Goal: Register for event/course

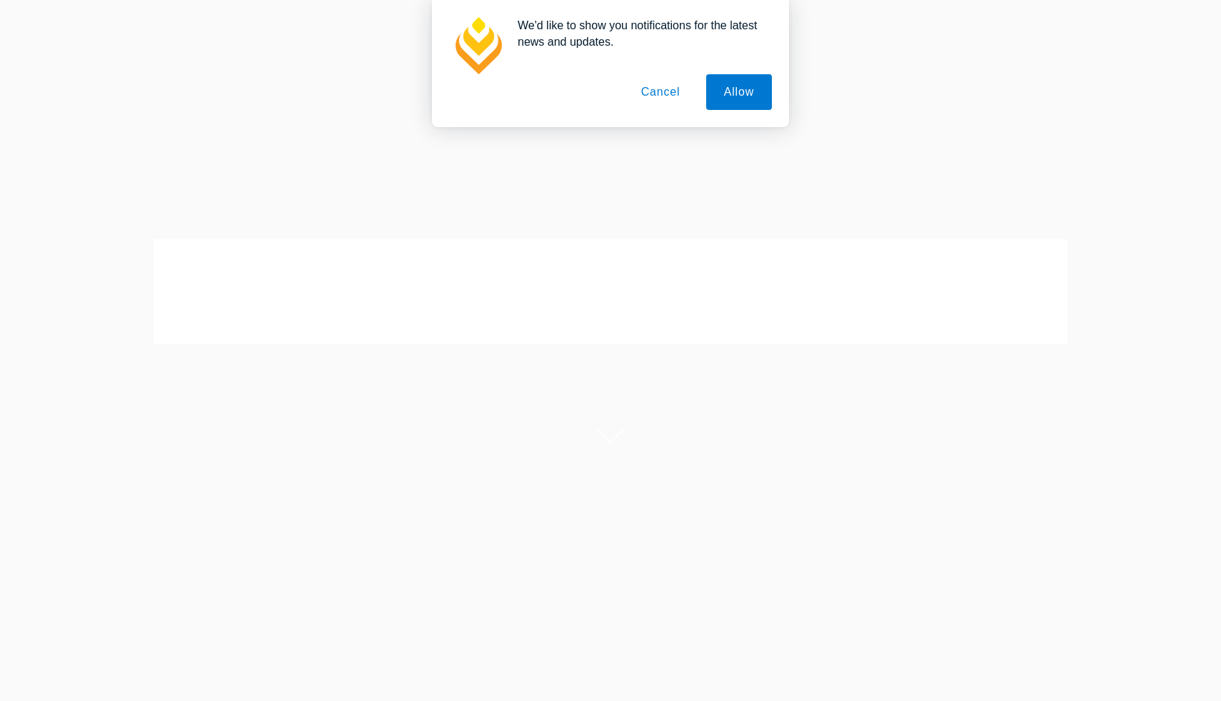
click at [664, 94] on button "Cancel" at bounding box center [660, 92] width 75 height 36
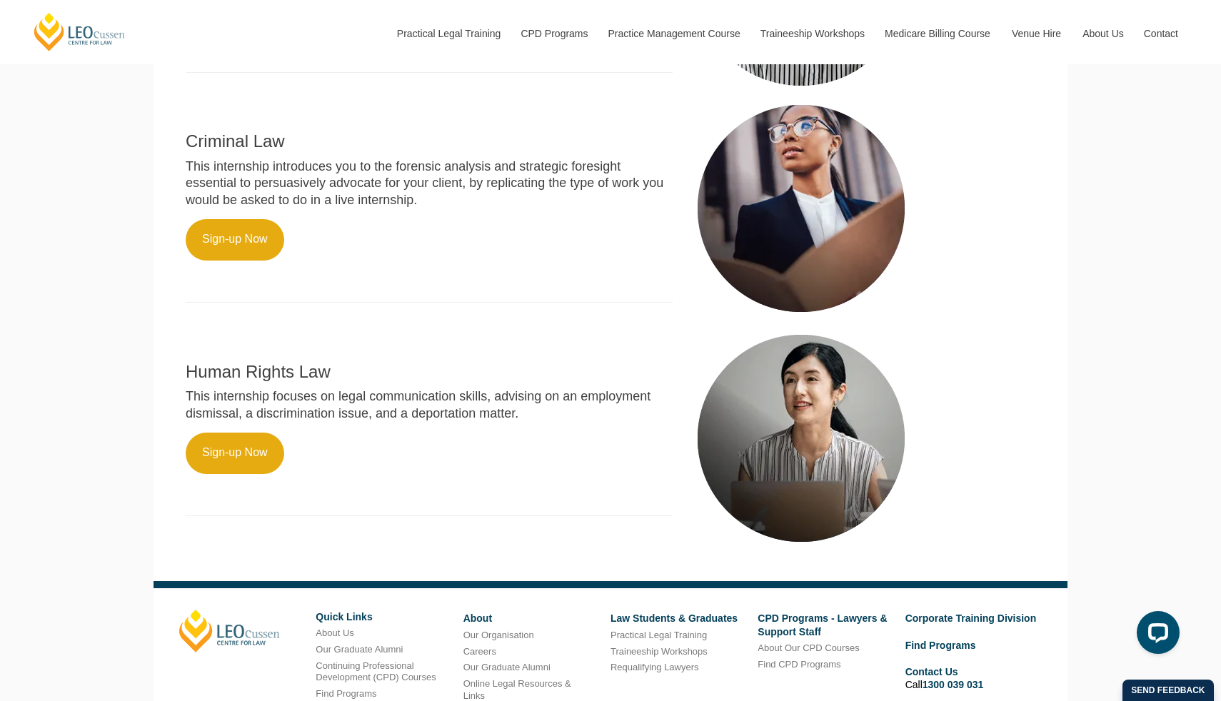
scroll to position [947, 0]
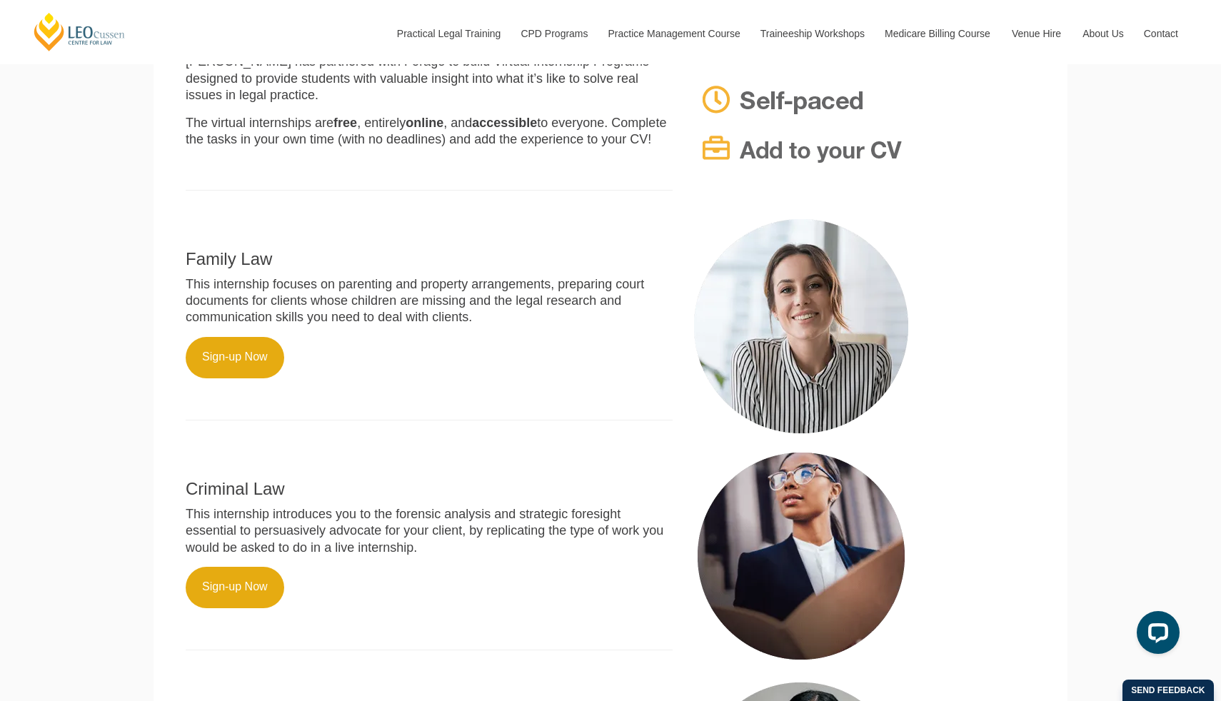
scroll to position [480, 0]
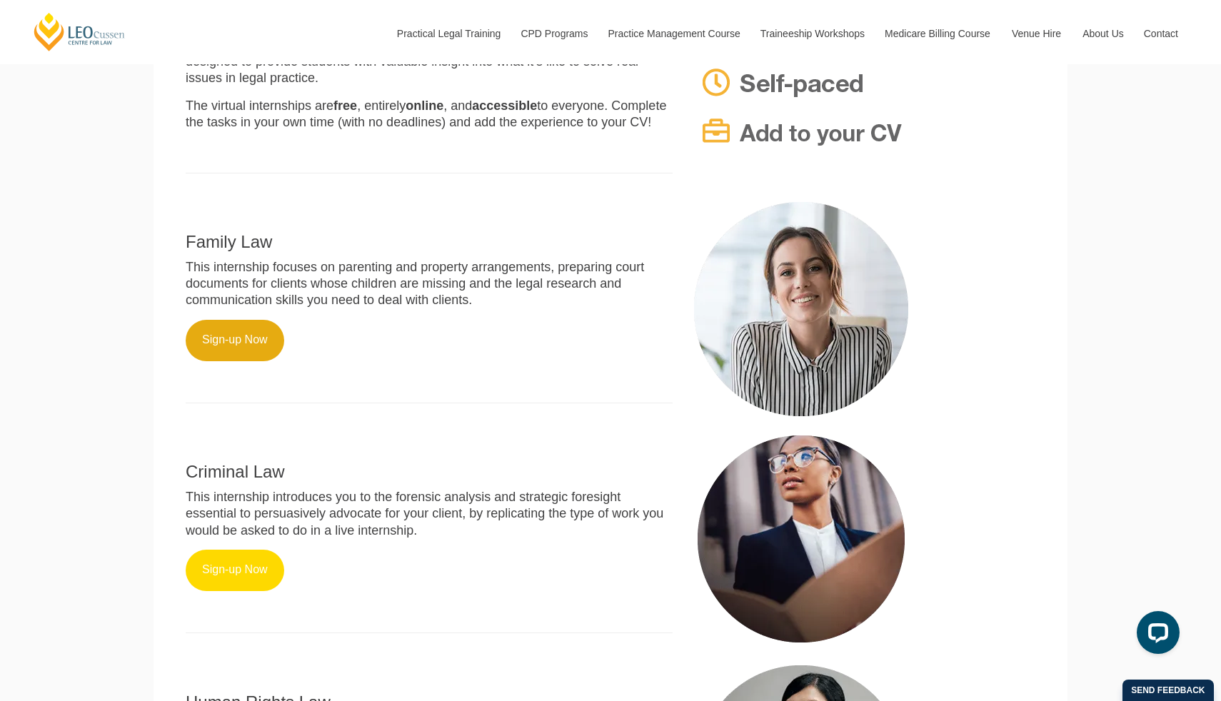
click at [230, 558] on link "Sign-up Now" at bounding box center [235, 570] width 99 height 41
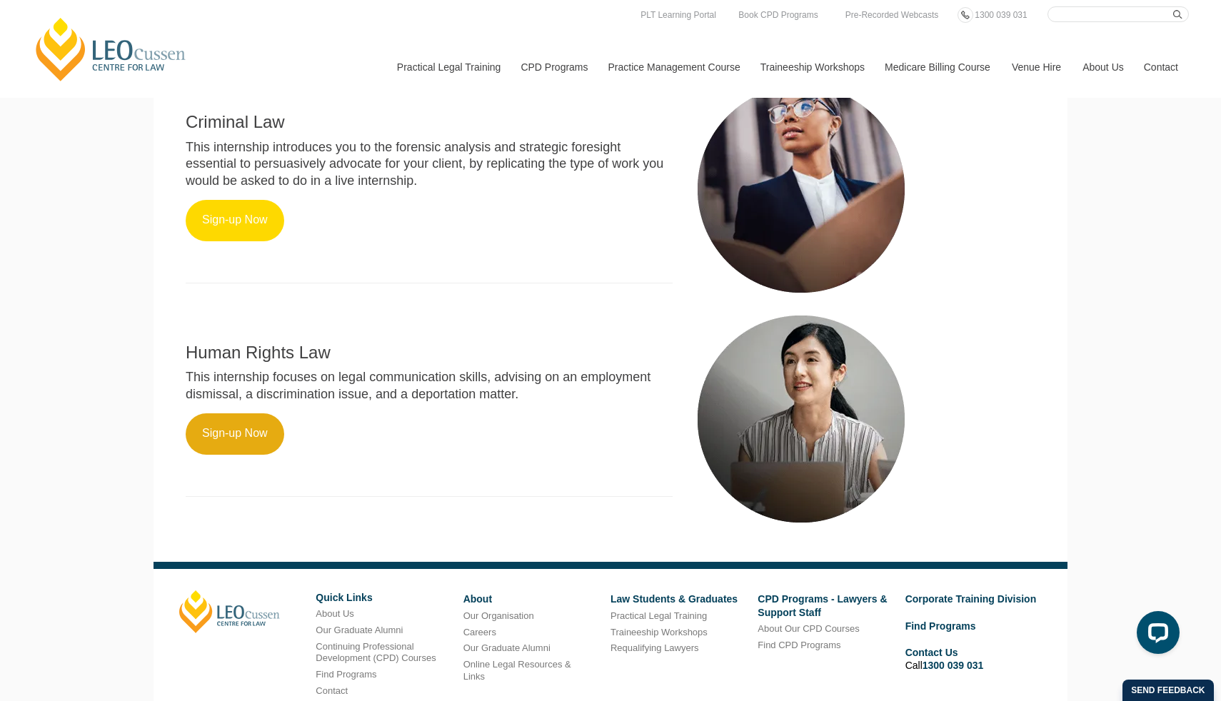
scroll to position [832, 0]
